Goal: Task Accomplishment & Management: Manage account settings

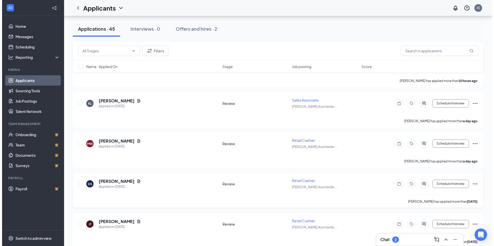
scroll to position [103, 0]
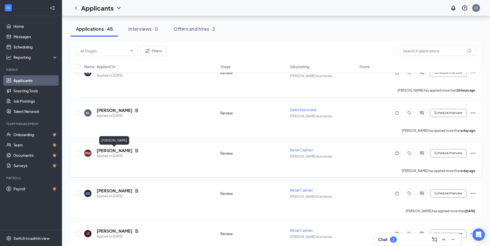
click at [120, 152] on h5 "[PERSON_NAME]" at bounding box center [115, 151] width 36 height 6
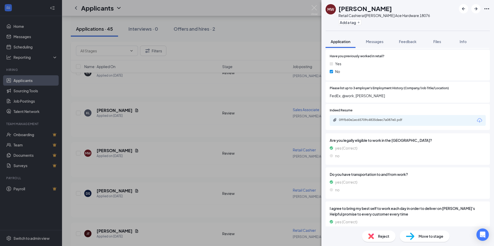
scroll to position [258, 0]
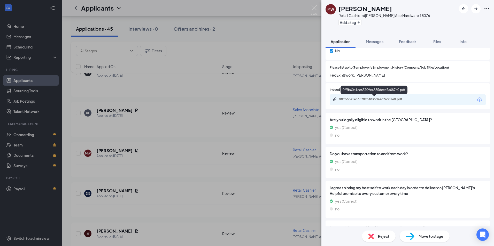
click at [369, 100] on div "0fffb60e1ec65709c4835deec7a087e0.pdf" at bounding box center [375, 99] width 72 height 4
click at [188, 98] on div "MW [PERSON_NAME] Retail Cashier at [PERSON_NAME] Ace Hardware 18076 Add a tag A…" at bounding box center [247, 123] width 494 height 246
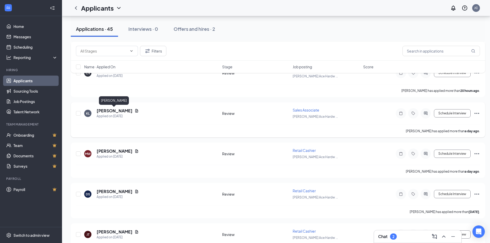
click at [125, 110] on h5 "[PERSON_NAME]" at bounding box center [115, 111] width 36 height 6
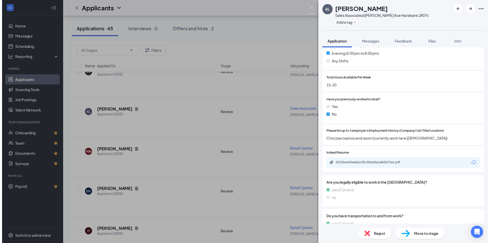
scroll to position [181, 0]
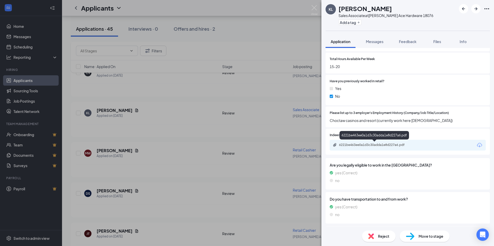
click at [377, 146] on div "6221be463ee0a1d3c30adda1e8d227a6.pdf" at bounding box center [375, 145] width 72 height 4
click at [238, 109] on div "KL [PERSON_NAME] Sales Associate at [PERSON_NAME] Ace Hardware 18076 Add a tag …" at bounding box center [247, 123] width 494 height 246
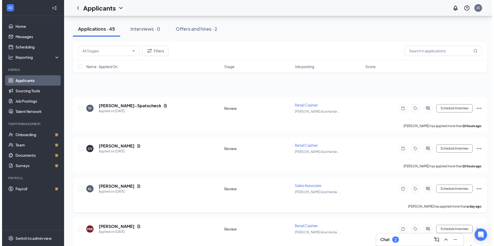
scroll to position [26, 0]
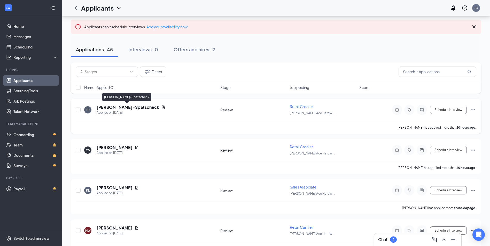
click at [137, 108] on h5 "[PERSON_NAME]-Spatscheck" at bounding box center [128, 108] width 63 height 6
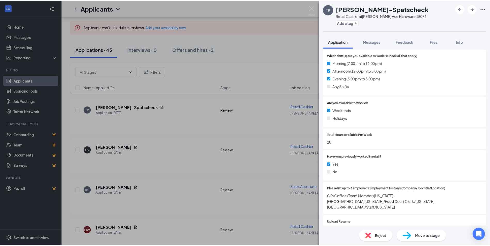
scroll to position [181, 0]
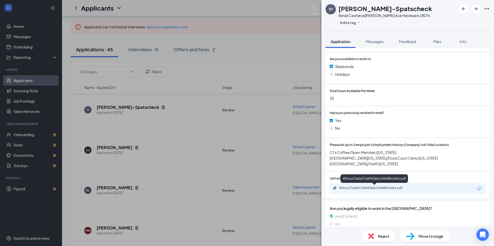
click at [379, 188] on div "45fcca71ebe71d6f63e6c244d85c5efa.pdf" at bounding box center [375, 188] width 72 height 4
click at [269, 154] on div "TP [PERSON_NAME]-Spatscheck Retail Cashier at [PERSON_NAME] Ace Hardware 18076 …" at bounding box center [247, 123] width 494 height 246
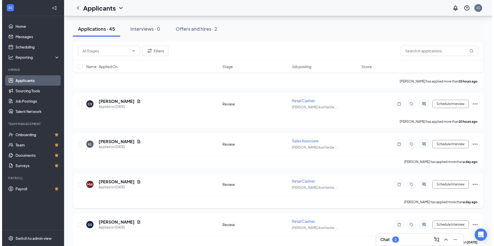
scroll to position [78, 0]
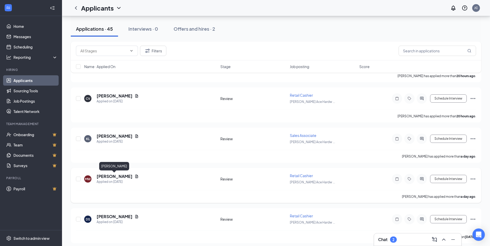
click at [120, 179] on h5 "[PERSON_NAME]" at bounding box center [115, 177] width 36 height 6
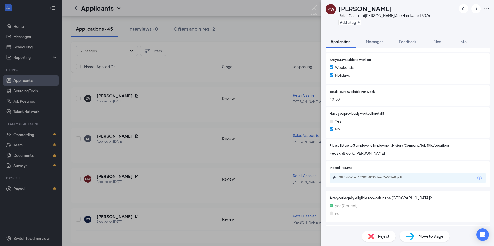
scroll to position [207, 0]
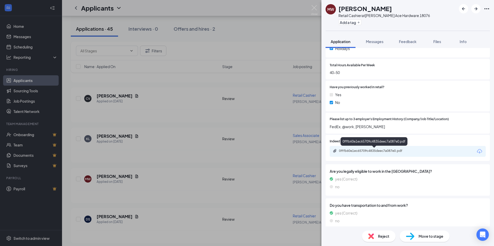
click at [374, 151] on div "0fffb60e1ec65709c4835deec7a087e0.pdf" at bounding box center [375, 151] width 72 height 4
click at [153, 152] on div "MW [PERSON_NAME] Retail Cashier at [PERSON_NAME] Ace Hardware 18076 Add a tag A…" at bounding box center [247, 123] width 494 height 246
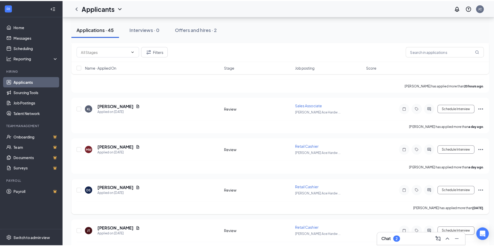
scroll to position [155, 0]
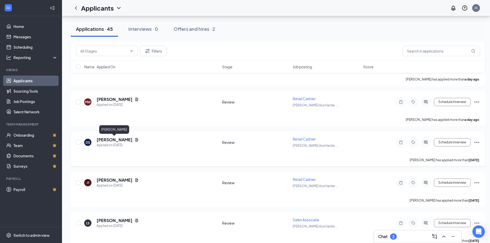
click at [129, 140] on h5 "[PERSON_NAME]" at bounding box center [115, 140] width 36 height 6
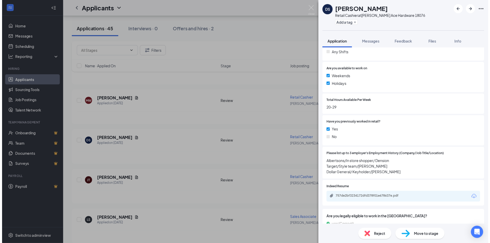
scroll to position [181, 0]
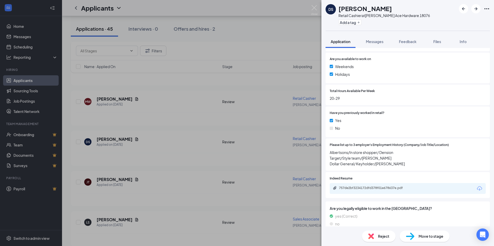
click at [234, 165] on div "DS Diamond [PERSON_NAME] Retail Cashier at [PERSON_NAME] Ace Hardware 18076 Add…" at bounding box center [247, 123] width 494 height 246
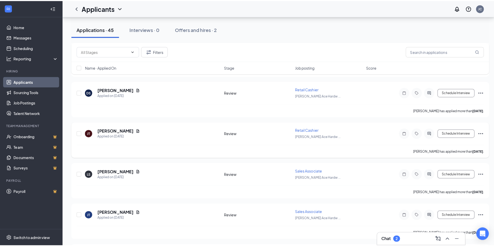
scroll to position [207, 0]
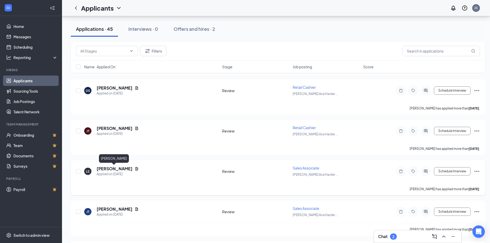
click at [122, 167] on h5 "[PERSON_NAME]" at bounding box center [115, 169] width 36 height 6
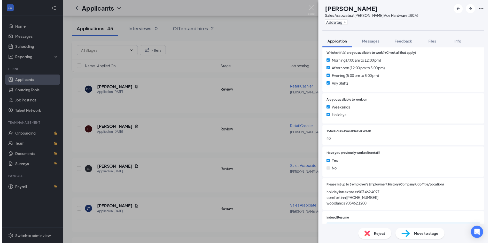
scroll to position [181, 0]
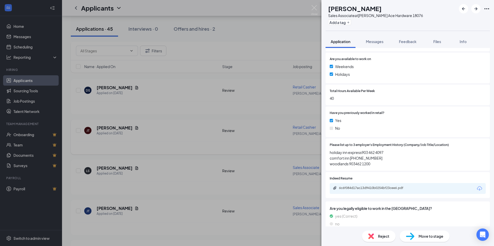
drag, startPoint x: 248, startPoint y: 136, endPoint x: 242, endPoint y: 138, distance: 6.1
click at [248, 136] on div "LS [PERSON_NAME] Sales Associate at [PERSON_NAME] Ace Hardware 18076 Add a tag …" at bounding box center [247, 123] width 494 height 246
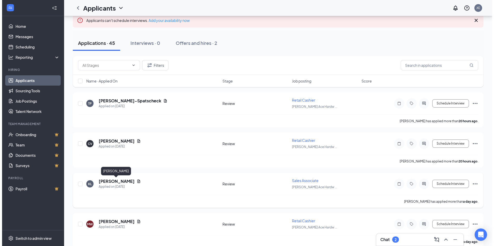
scroll to position [26, 0]
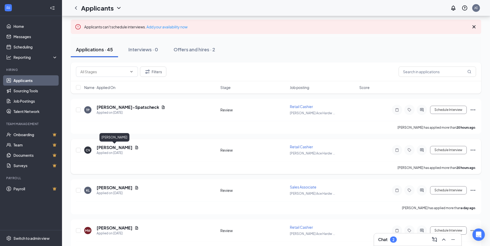
click at [115, 148] on h5 "[PERSON_NAME]" at bounding box center [115, 148] width 36 height 6
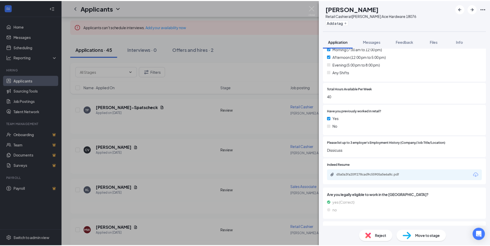
scroll to position [155, 0]
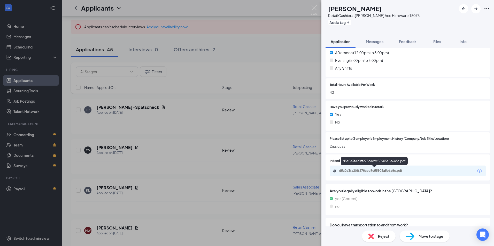
click at [361, 169] on div "d5a0a3fa20ff278cad9c55905a5e6a8c.pdf" at bounding box center [375, 171] width 72 height 4
click at [235, 129] on div "CV [PERSON_NAME] Retail Cashier at [PERSON_NAME] Ace Hardware 18076 Add a tag A…" at bounding box center [247, 123] width 494 height 246
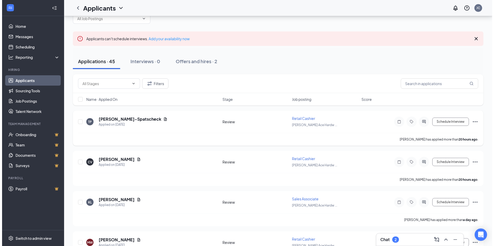
scroll to position [26, 0]
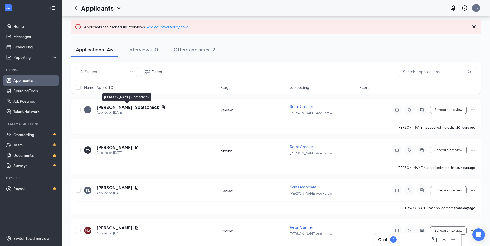
click at [139, 107] on h5 "[PERSON_NAME]-Spatscheck" at bounding box center [128, 108] width 63 height 6
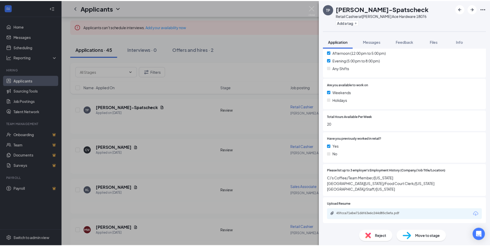
scroll to position [181, 0]
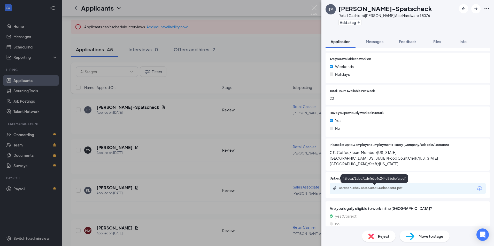
click at [368, 188] on div "45fcca71ebe71d6f63e6c244d85c5efa.pdf" at bounding box center [375, 188] width 72 height 4
click at [273, 61] on div "TP [PERSON_NAME]-Spatscheck Retail Cashier at [PERSON_NAME] Ace Hardware 18076 …" at bounding box center [247, 123] width 494 height 246
